Goal: Information Seeking & Learning: Learn about a topic

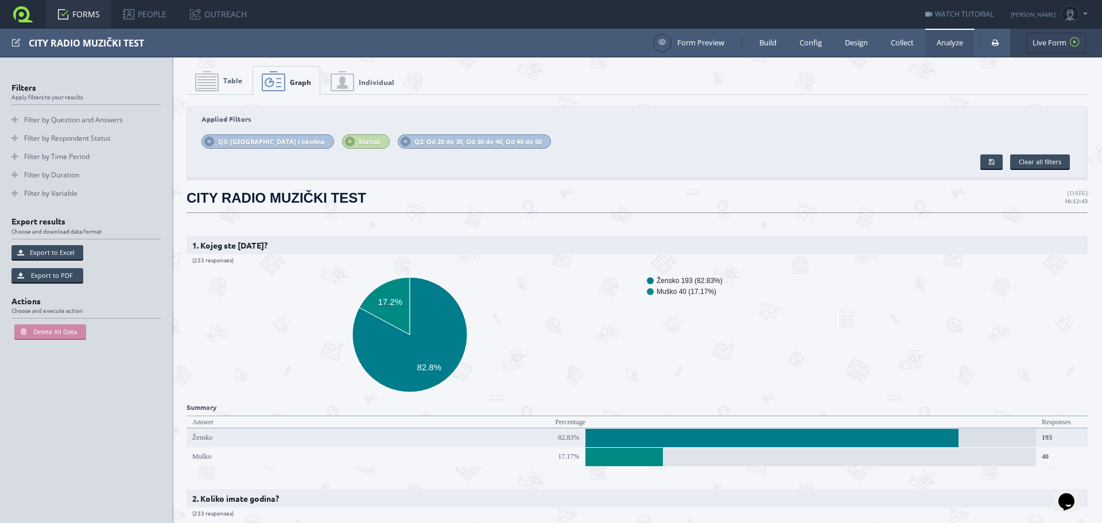
scroll to position [45327, 0]
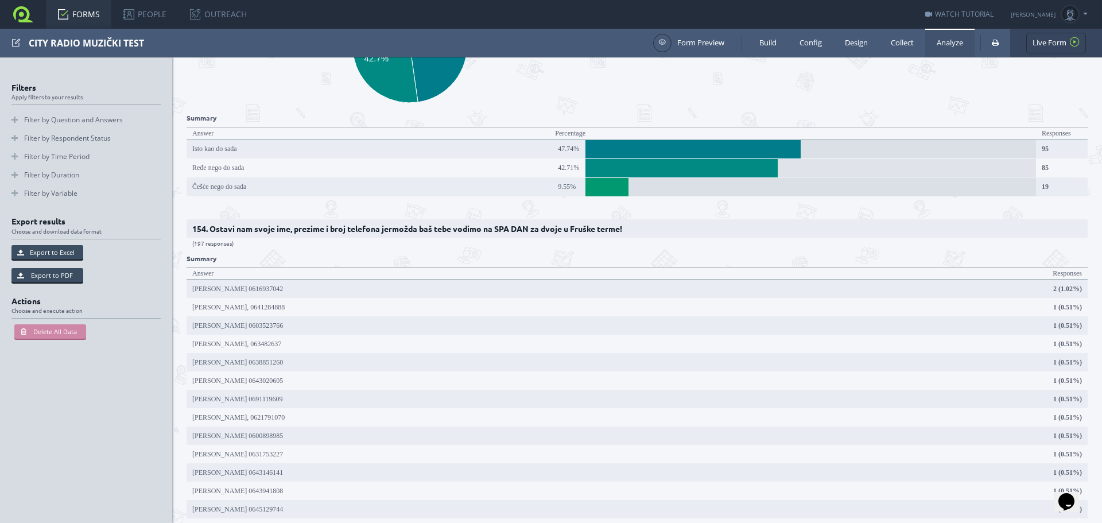
click at [85, 13] on link "FORMS" at bounding box center [78, 14] width 65 height 29
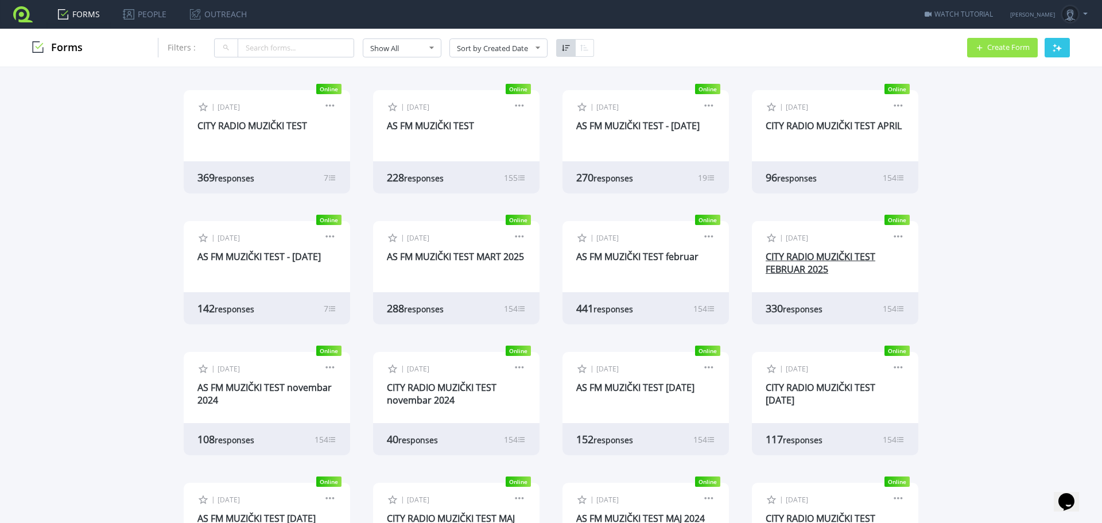
click at [839, 260] on link "CITY RADIO MUZIČKI TEST FEBRUAR 2025" at bounding box center [820, 262] width 110 height 25
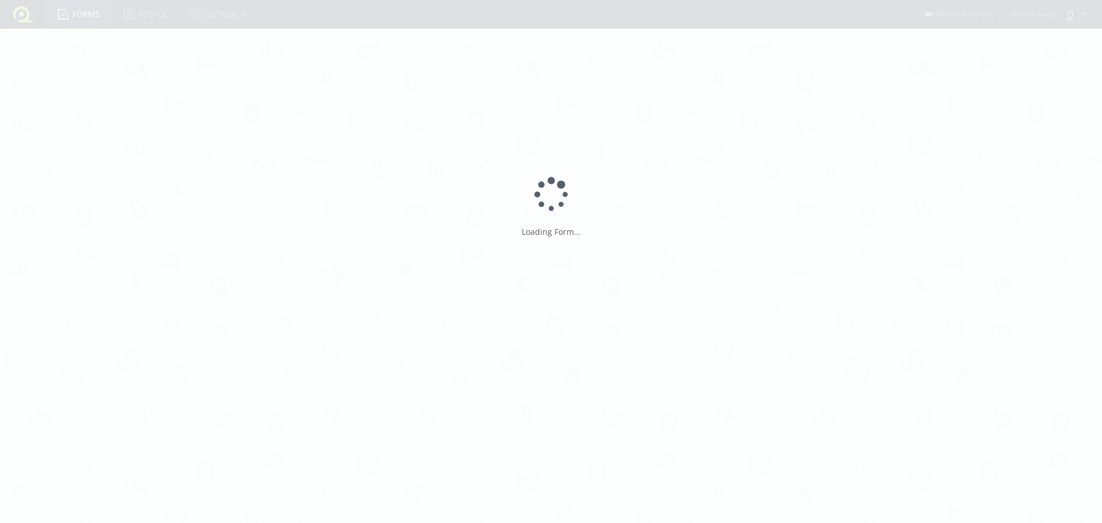
type input "CITY RADIO MUZIČKI TEST FEBRUAR 2025"
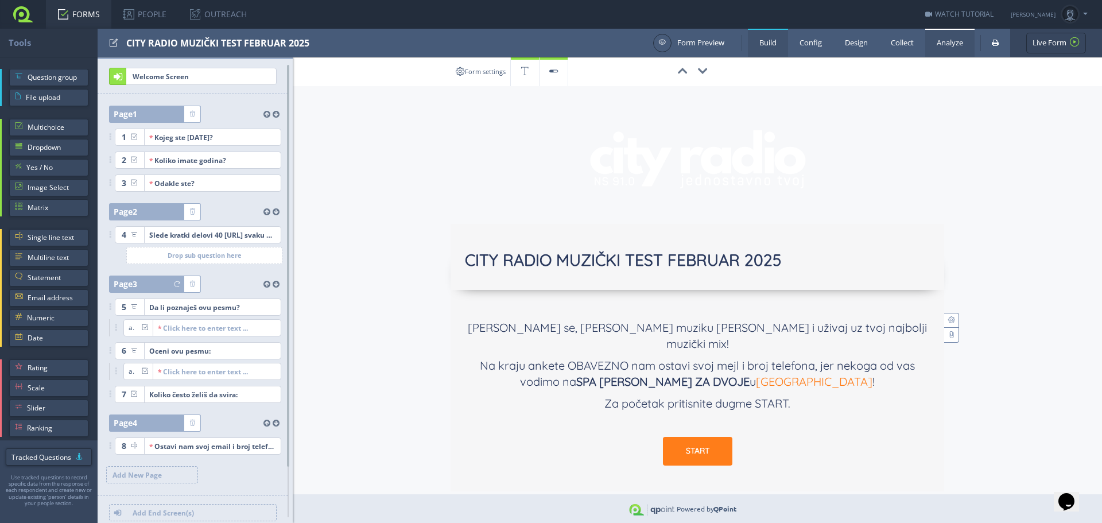
click at [953, 41] on link "Analyze" at bounding box center [949, 43] width 49 height 28
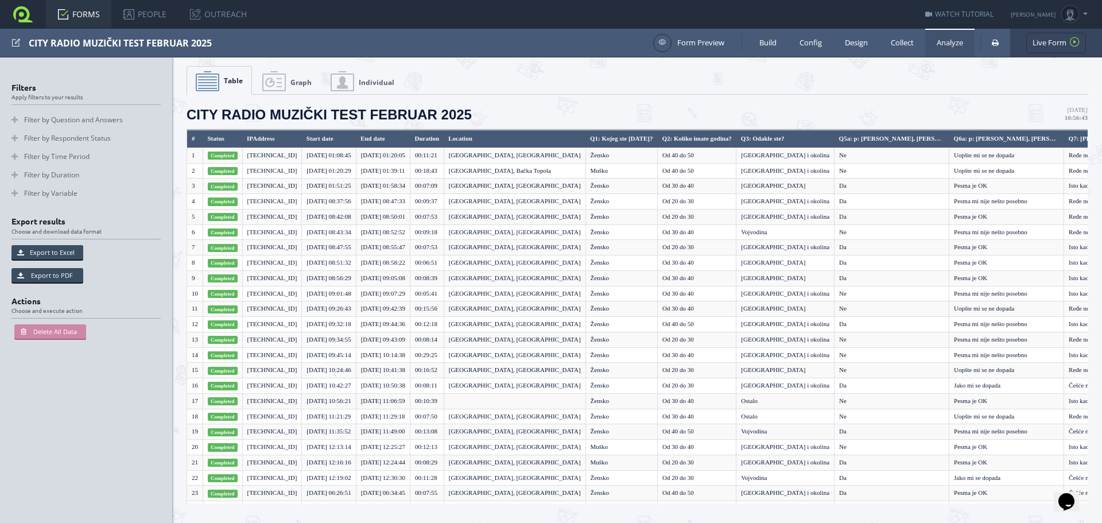
click at [304, 80] on span "Graph" at bounding box center [300, 82] width 21 height 10
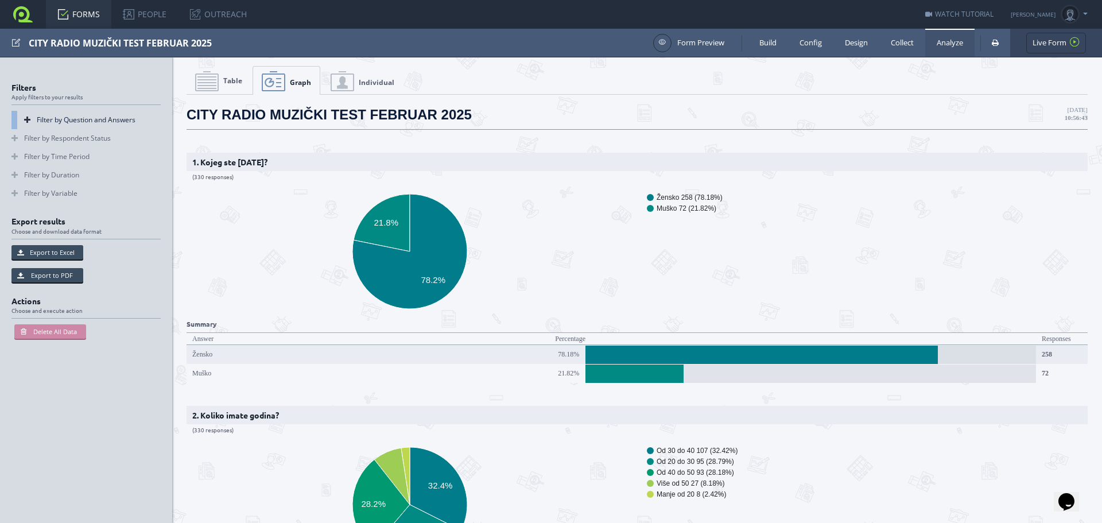
click at [67, 116] on link "Filter by Question and Answers" at bounding box center [85, 120] width 149 height 18
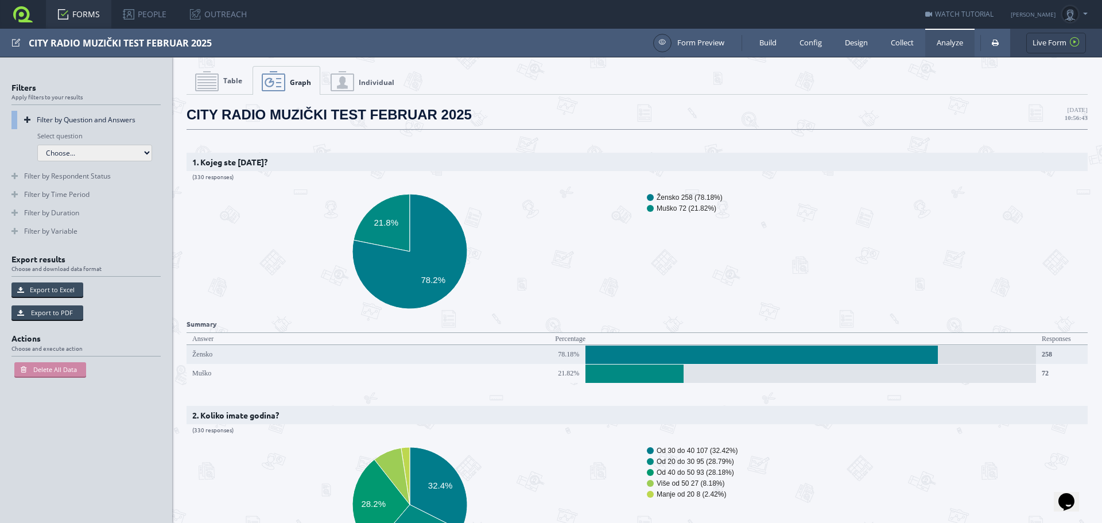
click at [75, 150] on select "Choose... Q1: Kojeg ste [DATE]? Q2: Koliko imate godina? Q3: Odakle ste? Q5a: Q…" at bounding box center [94, 153] width 115 height 17
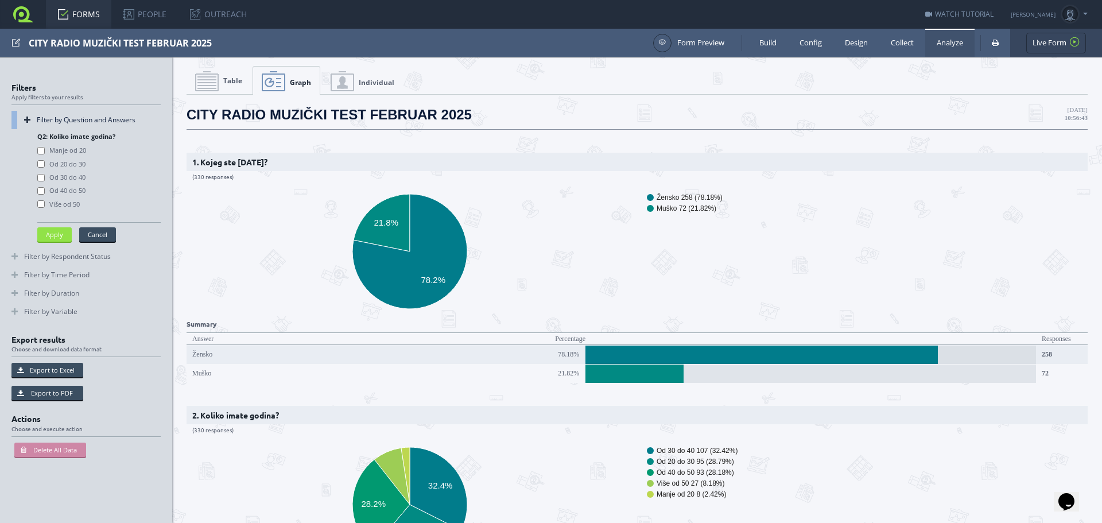
click at [60, 164] on label "Od 20 do 30" at bounding box center [61, 164] width 48 height 9
click at [45, 164] on value\= "Od 20 do 30" at bounding box center [40, 163] width 7 height 7
checkbox value\= "true"
click at [60, 176] on label "Od 30 do 40" at bounding box center [61, 177] width 48 height 9
click at [45, 176] on value\= "Od 30 do 40" at bounding box center [40, 177] width 7 height 7
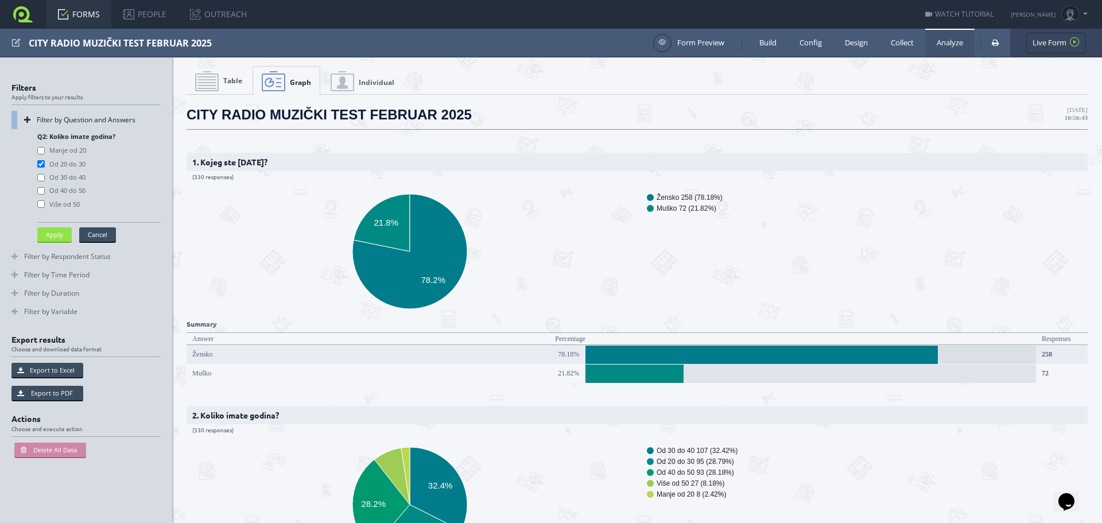
checkbox value\= "true"
click at [64, 189] on label "Od 40 do 50" at bounding box center [61, 190] width 48 height 9
click at [45, 189] on value\= "Od 40 do 50" at bounding box center [40, 190] width 7 height 7
checkbox value\= "true"
drag, startPoint x: 55, startPoint y: 234, endPoint x: 68, endPoint y: 236, distance: 13.4
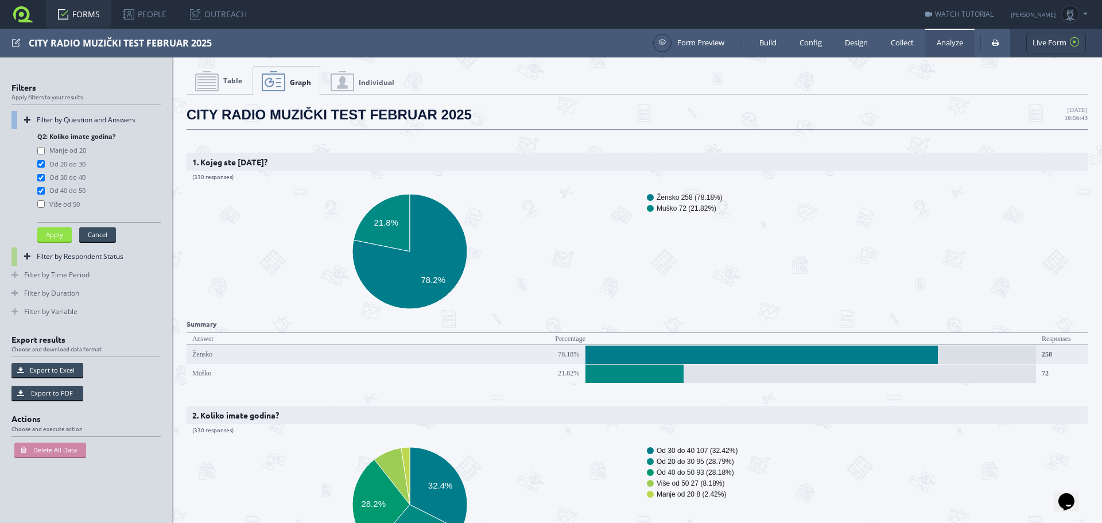
click at [55, 234] on button "Apply" at bounding box center [54, 234] width 34 height 14
select select "-1"
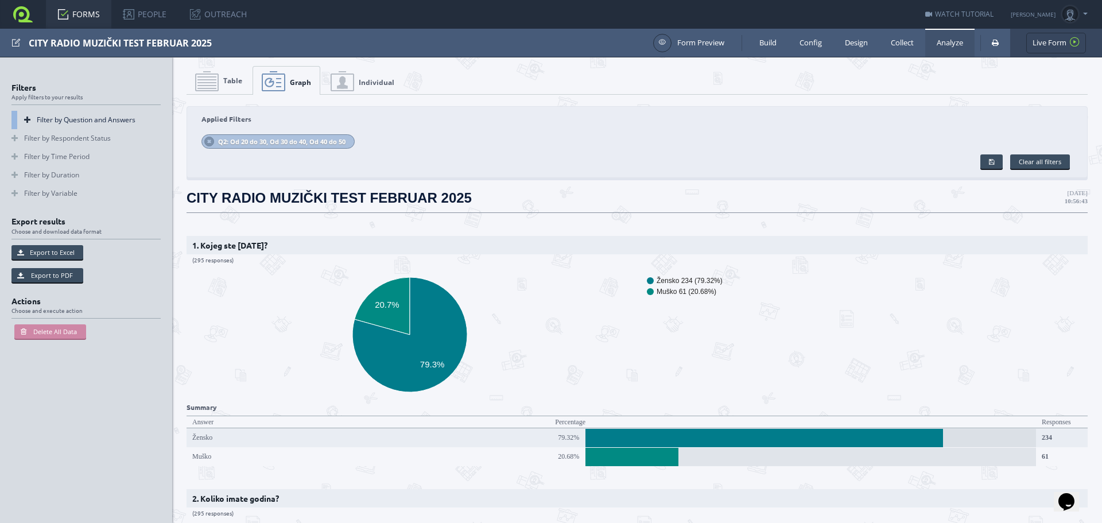
click at [80, 119] on link "Filter by Question and Answers" at bounding box center [85, 120] width 149 height 18
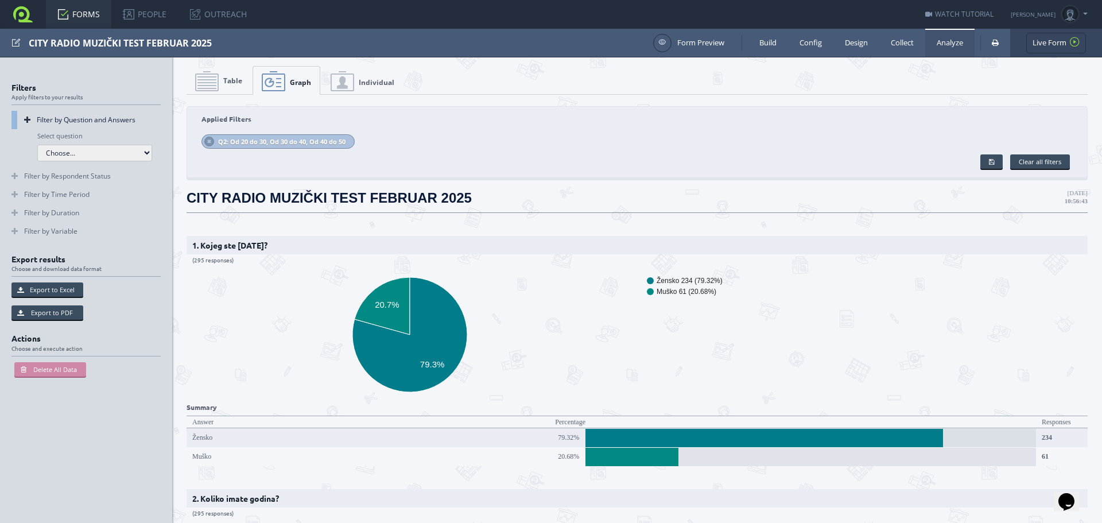
click at [79, 147] on select "Choose... Q1: Kojeg ste [DATE]? Q2: Koliko imate godina? Q3: Odakle ste? Q5a: Q…" at bounding box center [94, 153] width 115 height 17
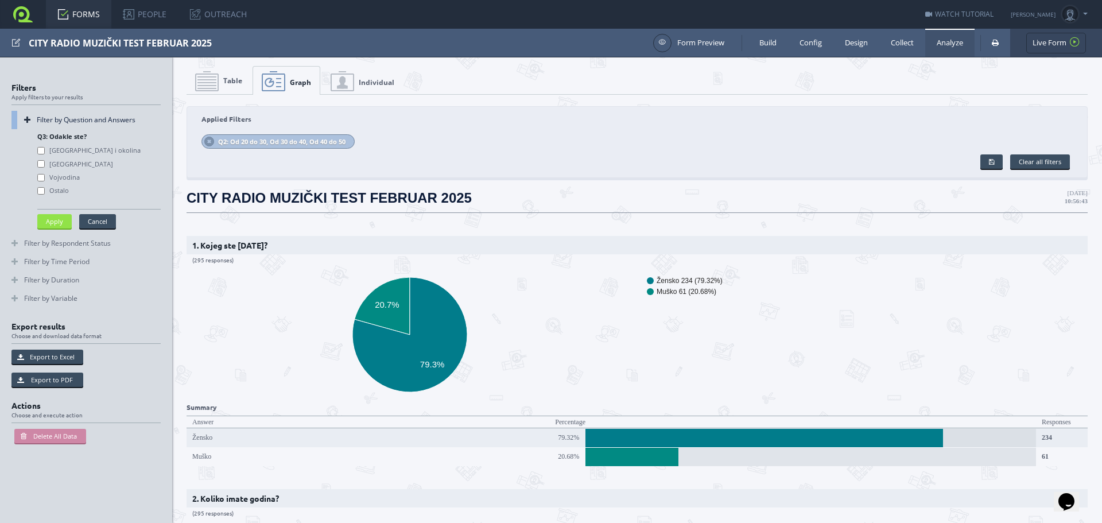
click at [64, 150] on label "[GEOGRAPHIC_DATA] i okolina" at bounding box center [88, 150] width 103 height 9
click at [45, 150] on value\= "[GEOGRAPHIC_DATA] i okolina" at bounding box center [40, 150] width 7 height 7
checkbox value\= "true"
click at [56, 217] on button "Apply" at bounding box center [54, 221] width 34 height 14
select select "-1"
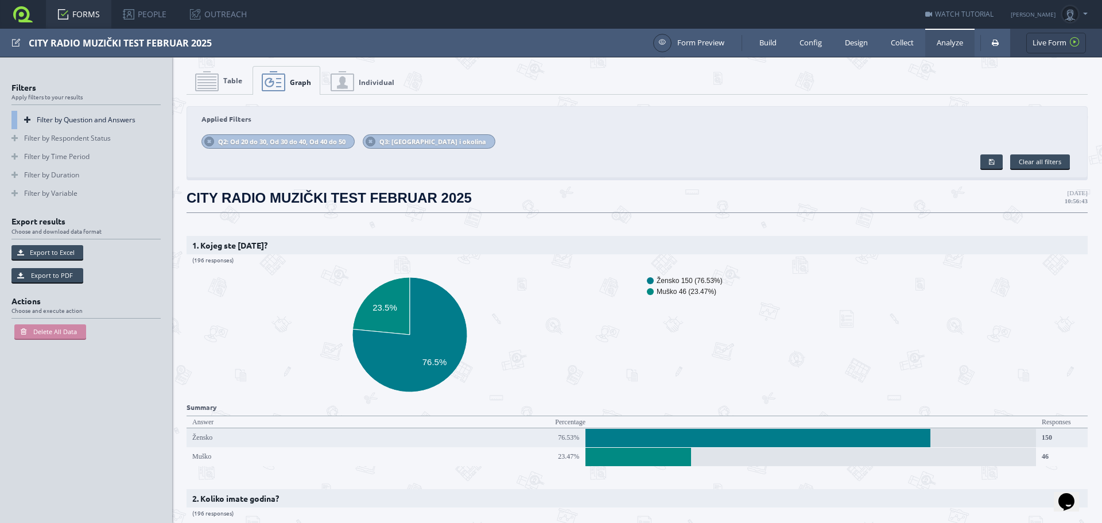
click at [57, 116] on link "Filter by Question and Answers" at bounding box center [85, 120] width 149 height 18
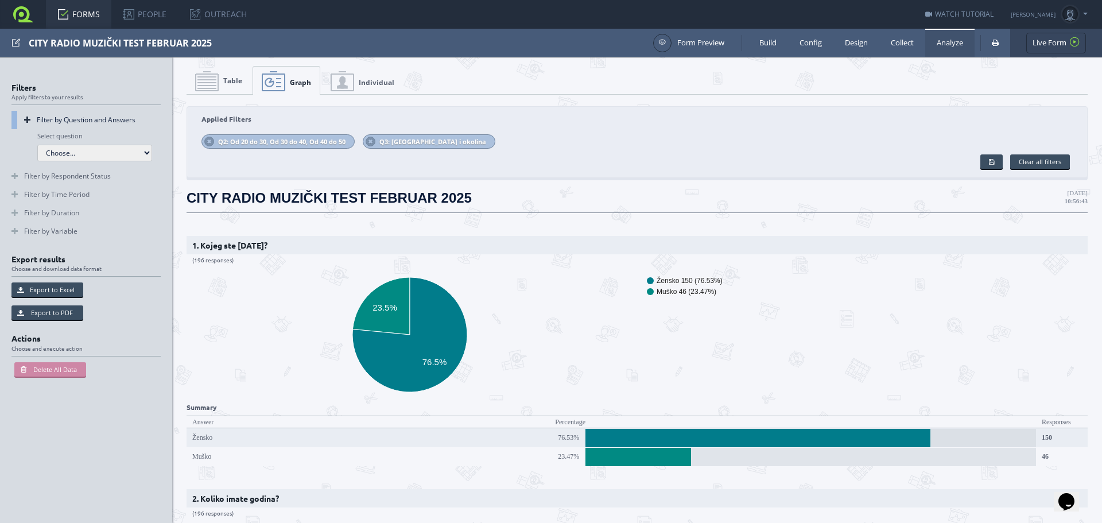
click at [64, 160] on select "Choose... Q1: Kojeg ste [DATE]? Q2: Koliko imate godina? Q3: Odakle ste? Q5a: Q…" at bounding box center [94, 153] width 115 height 17
click at [115, 132] on div "Select question Choose... Q1: Kojeg ste [DATE]? Q2: Koliko imate godina? Q3: Od…" at bounding box center [98, 146] width 123 height 29
click at [89, 182] on link "Filter by Respondent Status" at bounding box center [85, 176] width 149 height 18
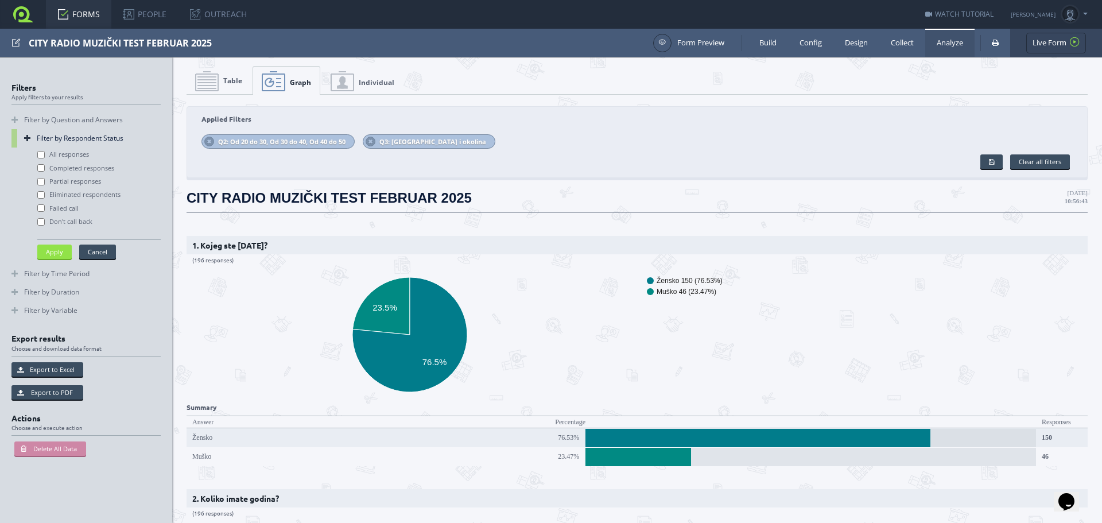
click at [73, 153] on label "All responses" at bounding box center [63, 154] width 52 height 9
click at [45, 153] on input "All responses" at bounding box center [40, 154] width 7 height 7
click at [51, 251] on button "Apply" at bounding box center [54, 251] width 34 height 14
checkbox input "false"
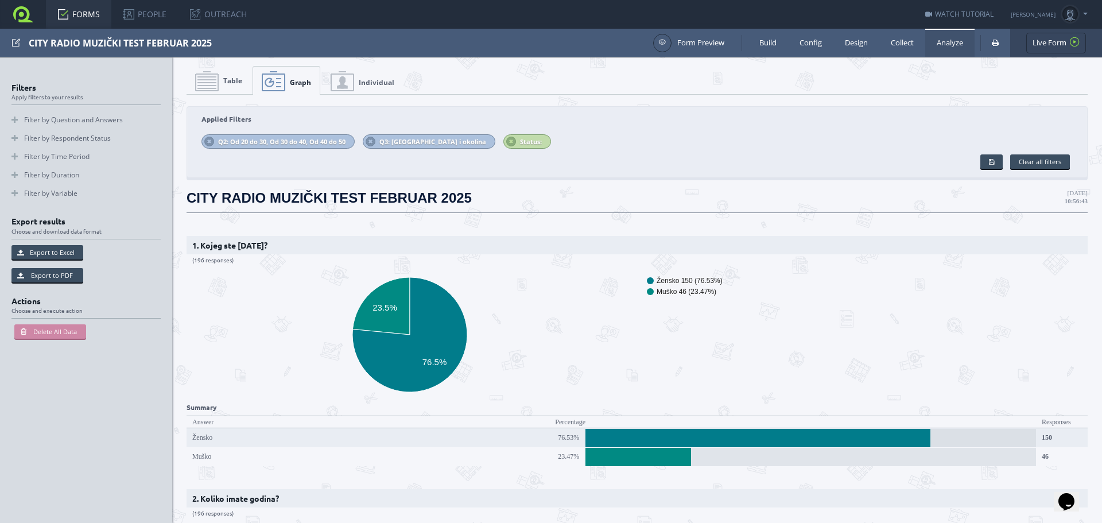
click at [598, 341] on icon "Žensko 150 (76.53%) Muško 46 (23.47%) 23.5% 76.5%" at bounding box center [632, 335] width 892 height 138
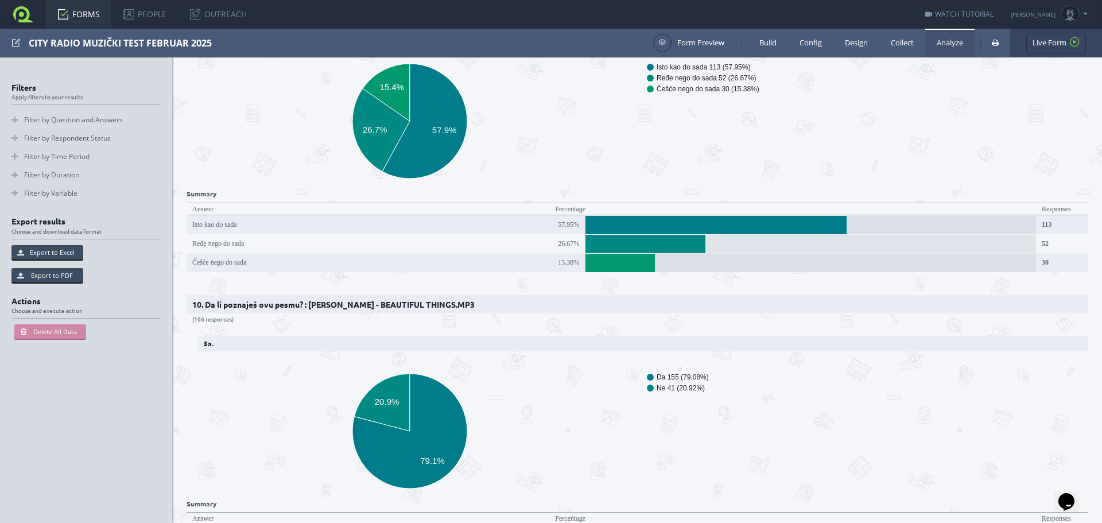
scroll to position [2712, 0]
